Goal: Information Seeking & Learning: Learn about a topic

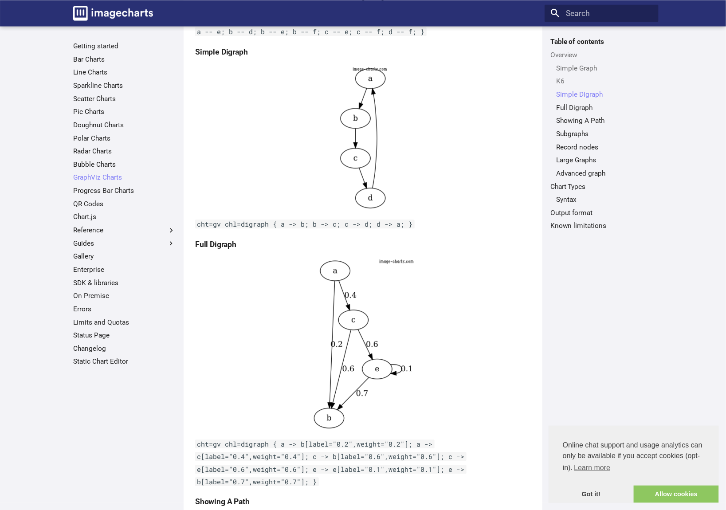
scroll to position [1109, 0]
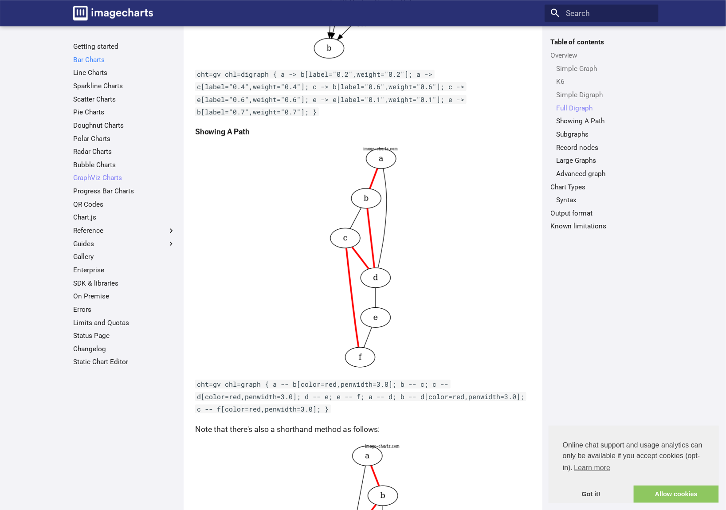
click at [89, 60] on link "Bar Charts" at bounding box center [124, 59] width 102 height 9
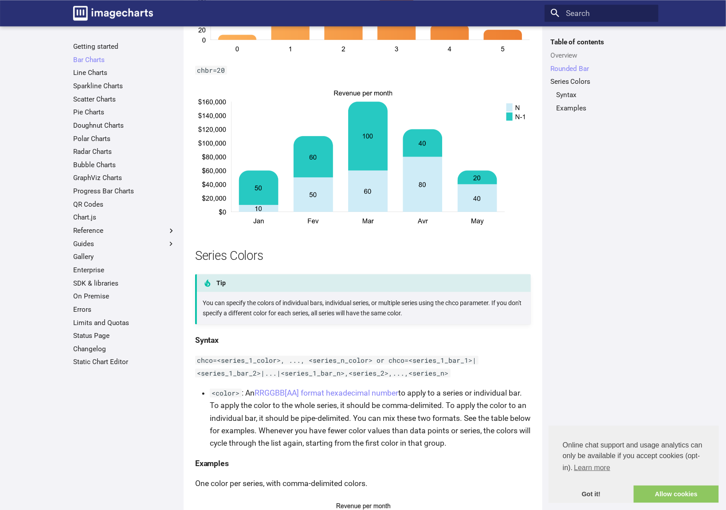
scroll to position [887, 0]
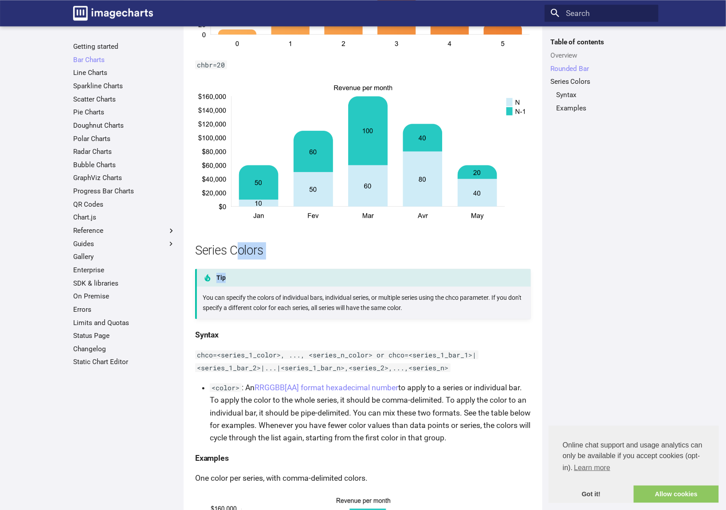
drag, startPoint x: 240, startPoint y: 255, endPoint x: 304, endPoint y: 260, distance: 64.6
click at [304, 260] on article "Bar Charts This section describes the various types of bar charts that you can …" at bounding box center [363, 222] width 336 height 2136
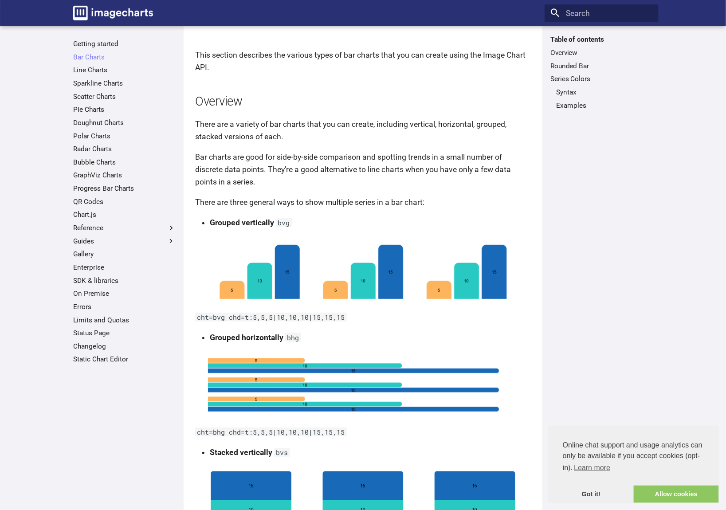
scroll to position [0, 0]
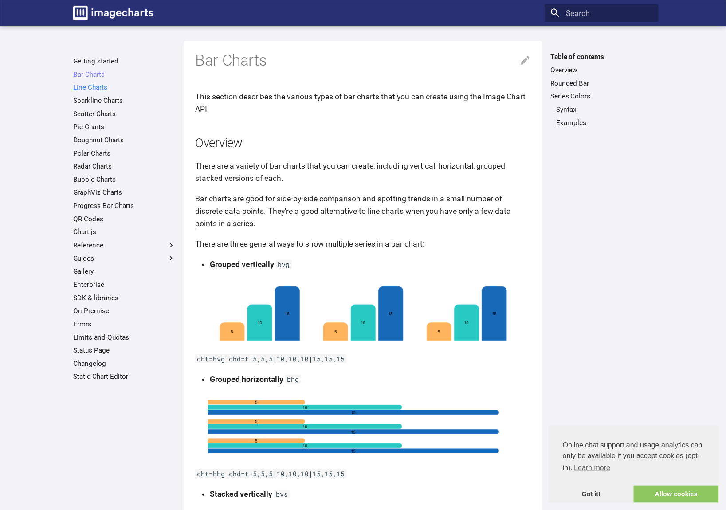
click at [81, 87] on link "Line Charts" at bounding box center [124, 87] width 102 height 9
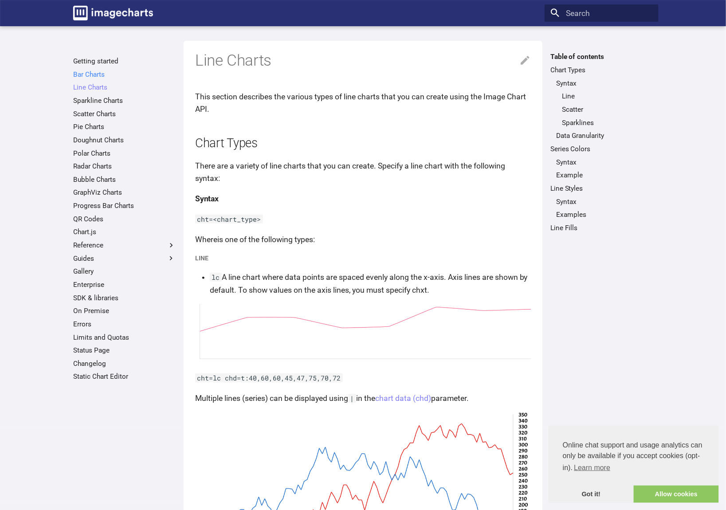
click at [80, 75] on link "Bar Charts" at bounding box center [124, 74] width 102 height 9
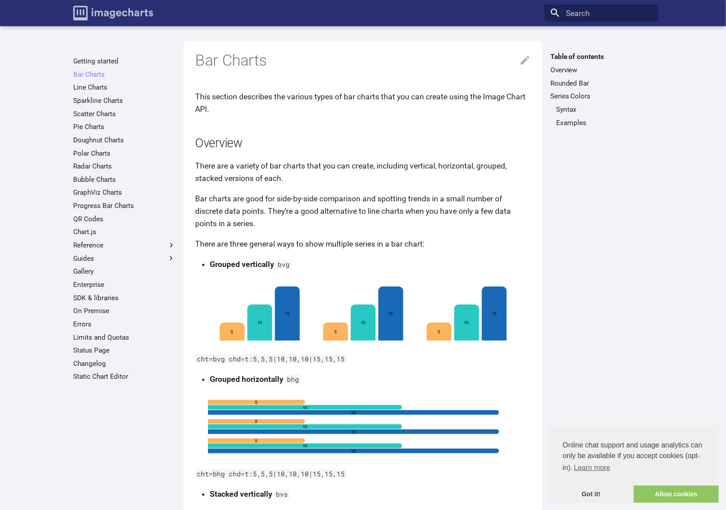
click at [120, 8] on img "Image-Charts documentation" at bounding box center [113, 13] width 80 height 15
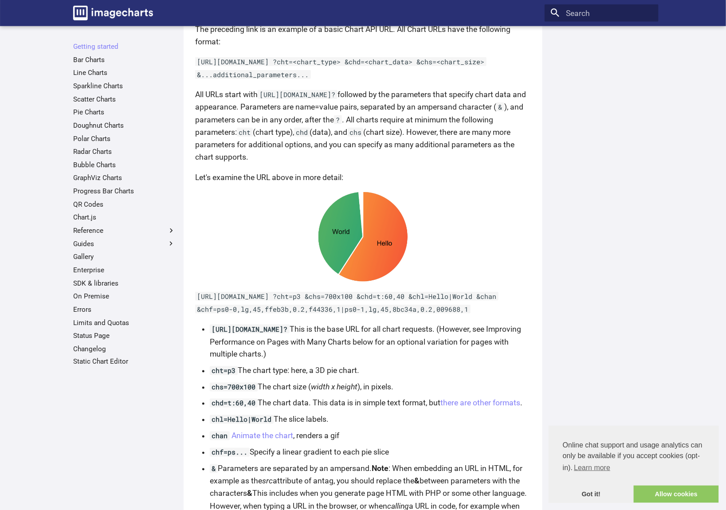
scroll to position [530, 0]
